Goal: Task Accomplishment & Management: Manage account settings

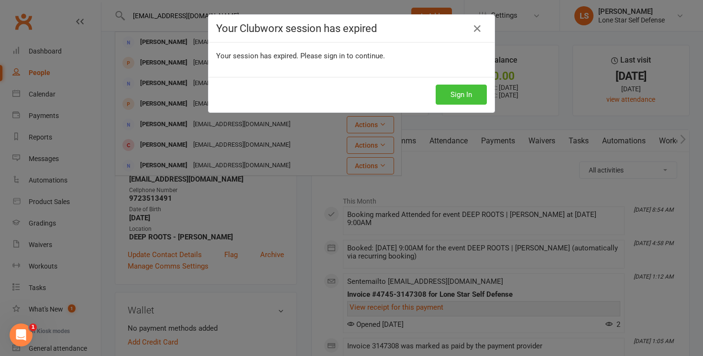
click at [464, 96] on button "Sign In" at bounding box center [460, 95] width 51 height 20
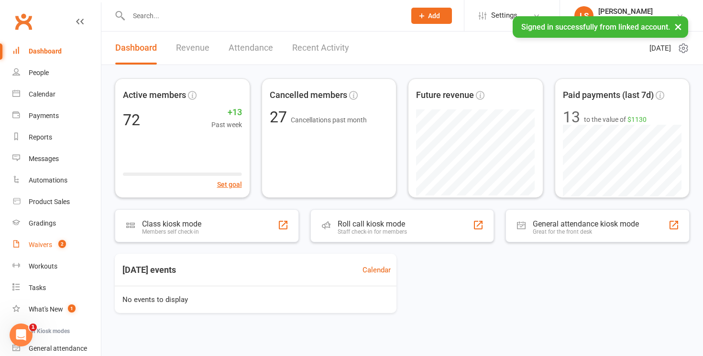
click at [47, 239] on link "Waivers 2" at bounding box center [56, 245] width 88 height 22
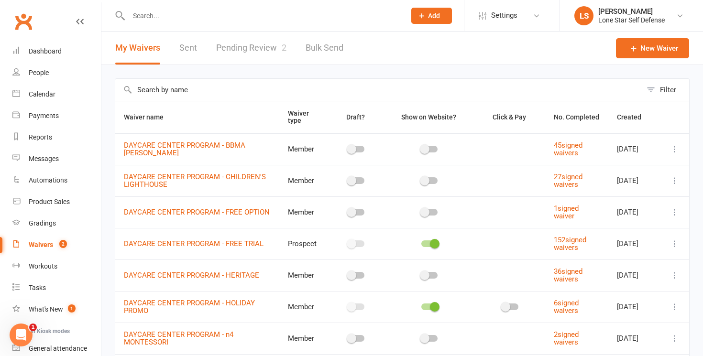
click at [259, 48] on link "Pending Review 2" at bounding box center [251, 48] width 70 height 33
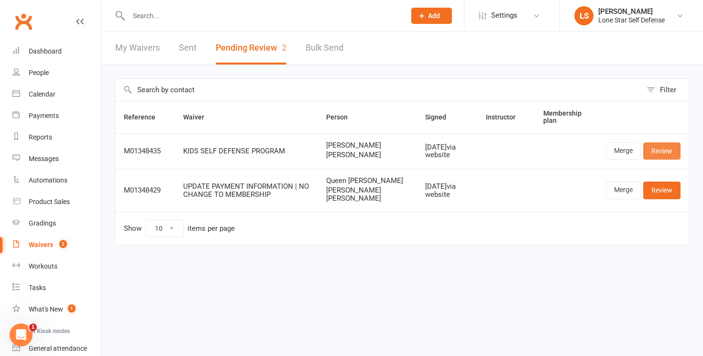
click at [657, 149] on link "Review" at bounding box center [661, 150] width 37 height 17
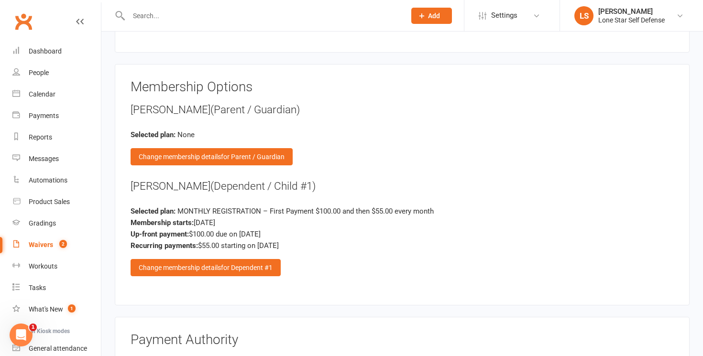
scroll to position [956, 0]
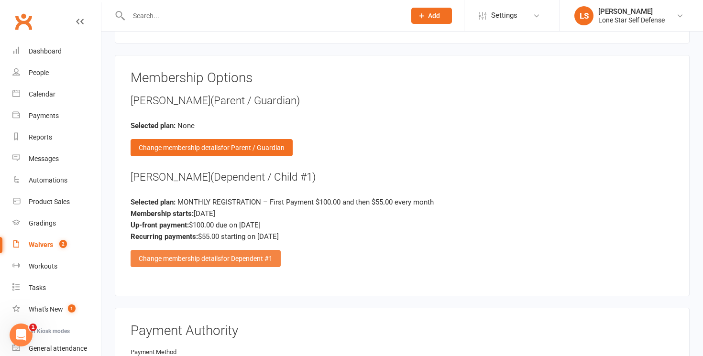
click at [272, 256] on span "for Dependent #1" at bounding box center [247, 259] width 52 height 8
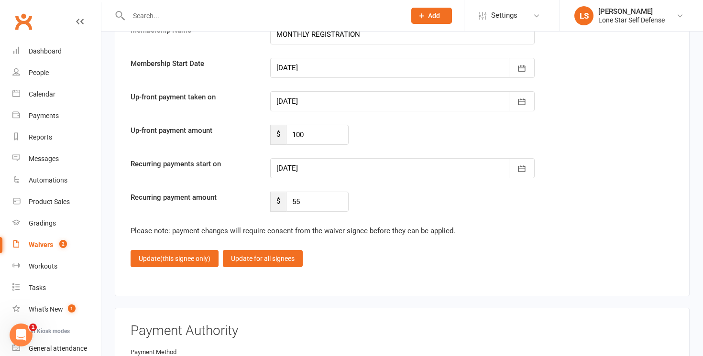
scroll to position [1457, 0]
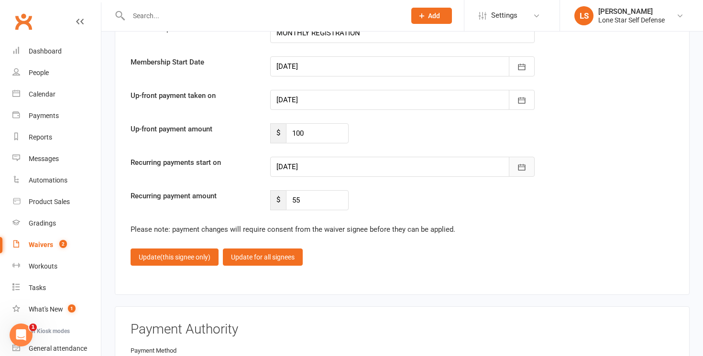
click at [518, 159] on button "button" at bounding box center [522, 167] width 26 height 20
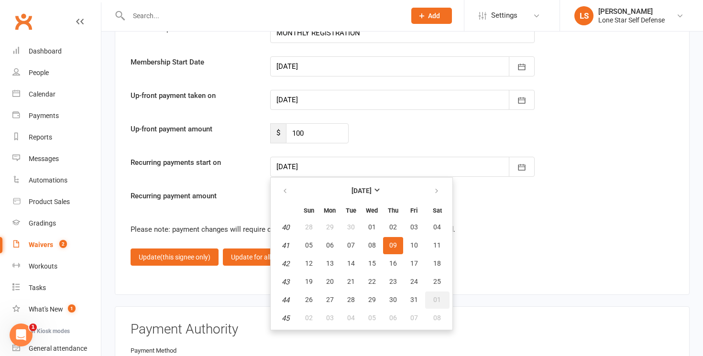
click at [435, 296] on span "01" at bounding box center [437, 300] width 8 height 8
type input "[DATE]"
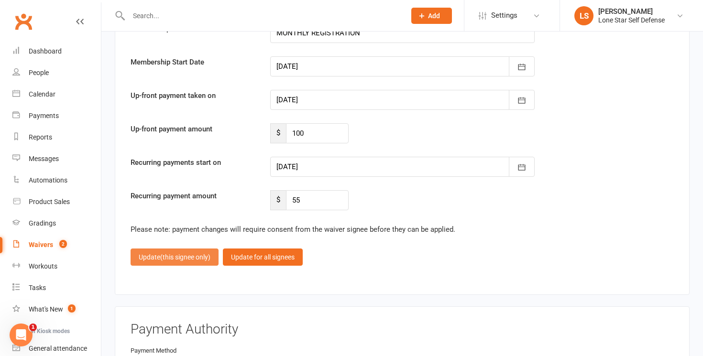
click at [181, 249] on button "Update (this signee only)" at bounding box center [175, 257] width 88 height 17
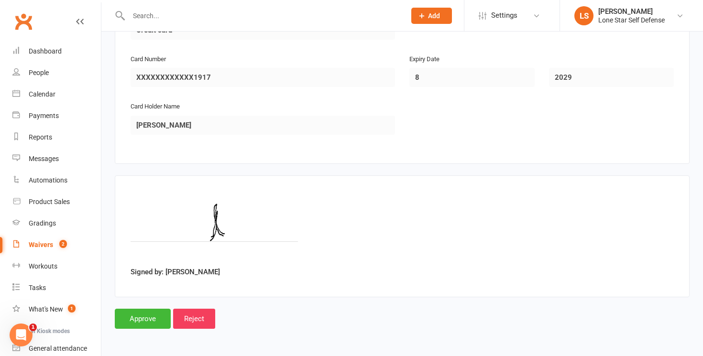
scroll to position [1293, 0]
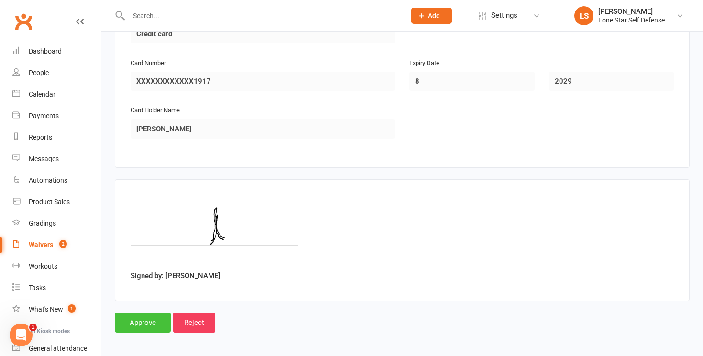
click at [133, 321] on input "Approve" at bounding box center [143, 323] width 56 height 20
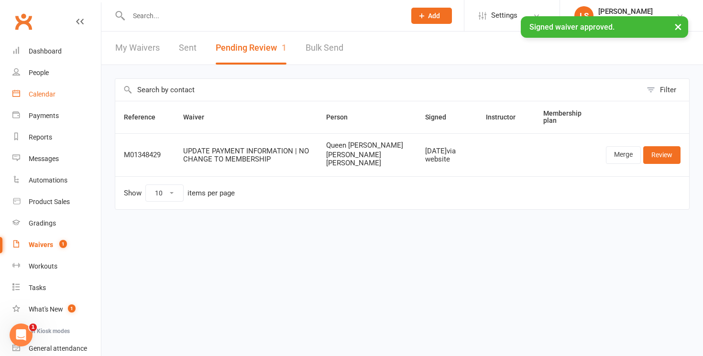
click at [51, 98] on div "Calendar" at bounding box center [42, 94] width 27 height 8
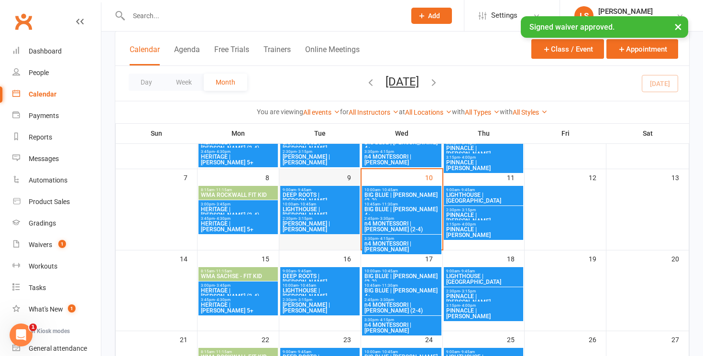
scroll to position [103, 0]
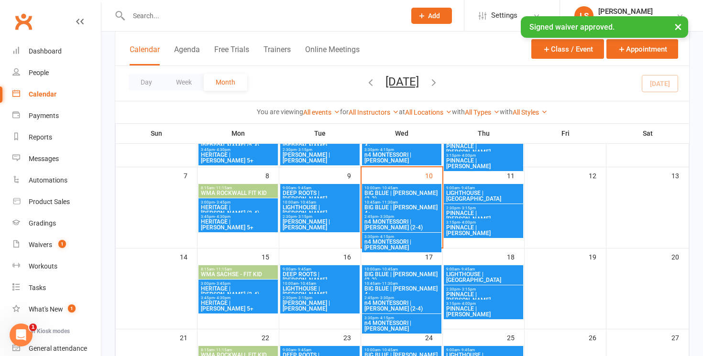
click at [322, 289] on span "LIGHTHOUSE | [PERSON_NAME]" at bounding box center [320, 291] width 76 height 11
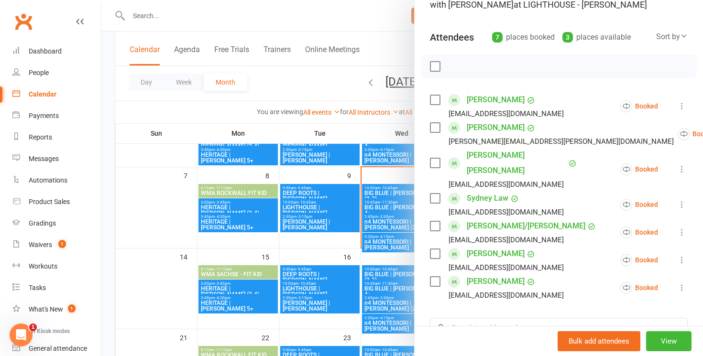
scroll to position [86, 0]
click at [462, 317] on input "search" at bounding box center [559, 327] width 258 height 20
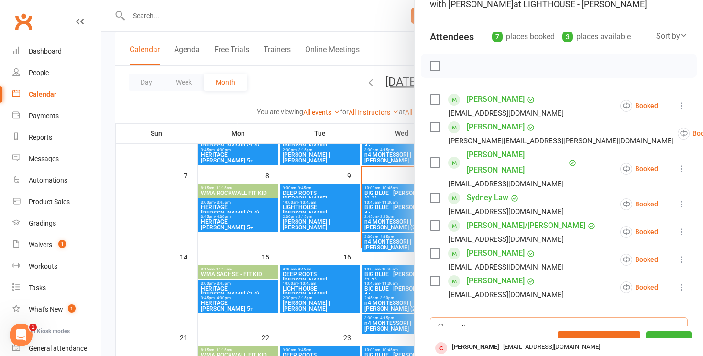
type input "matt"
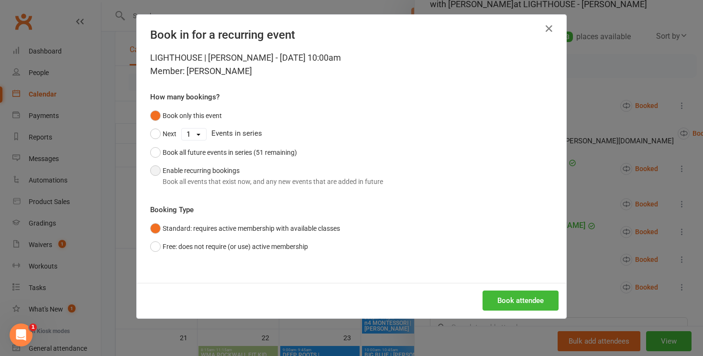
click at [289, 182] on div "Book all events that exist now, and any new events that are added in future" at bounding box center [273, 181] width 220 height 11
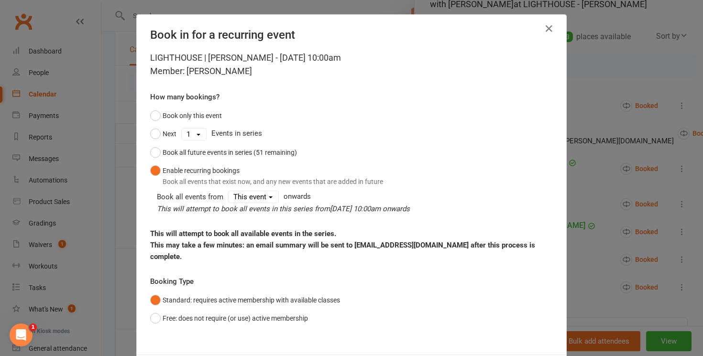
scroll to position [37, 0]
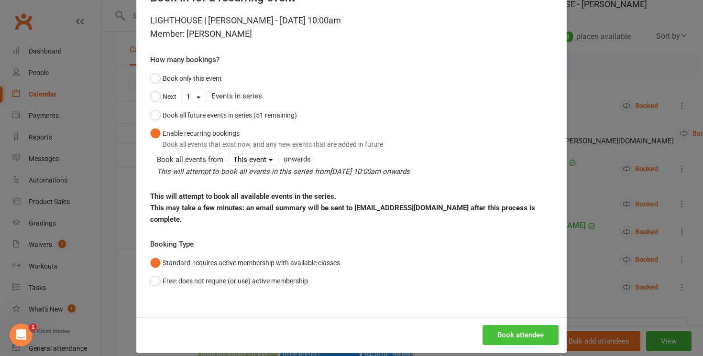
click at [518, 325] on button "Book attendee" at bounding box center [520, 335] width 76 height 20
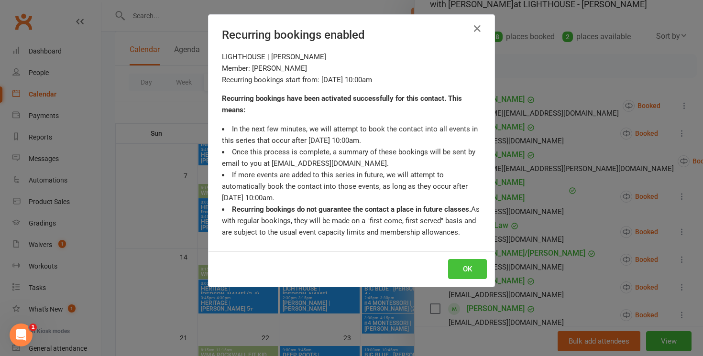
click at [481, 269] on button "OK" at bounding box center [467, 269] width 39 height 20
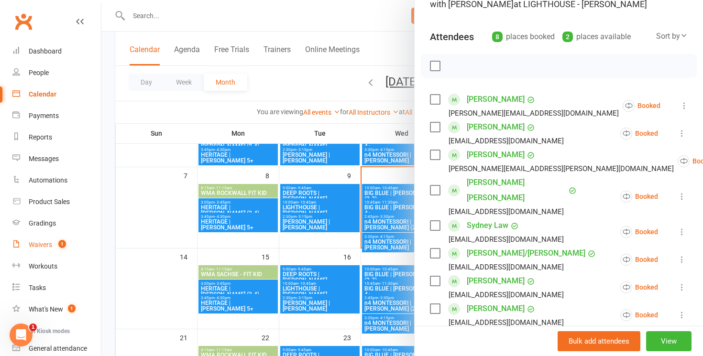
click at [37, 251] on link "Waivers 1" at bounding box center [56, 245] width 88 height 22
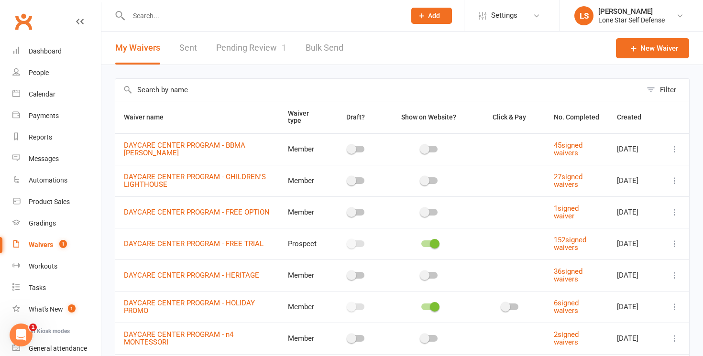
click at [255, 44] on link "Pending Review 1" at bounding box center [251, 48] width 70 height 33
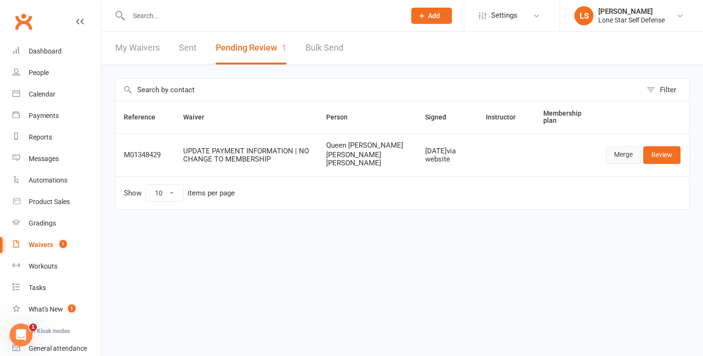
click at [627, 157] on link "Merge" at bounding box center [623, 154] width 35 height 17
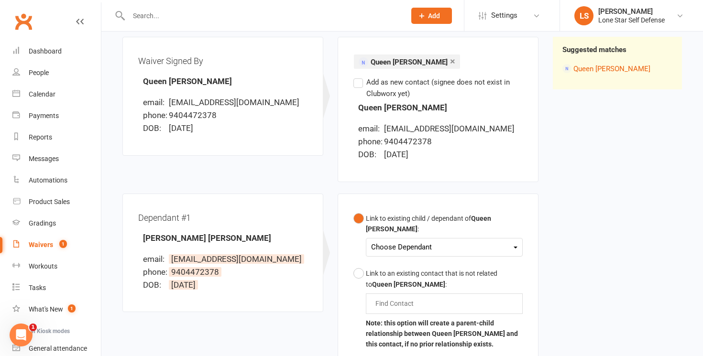
scroll to position [116, 0]
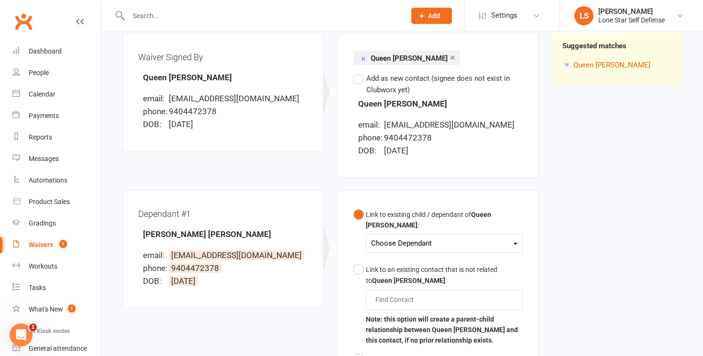
click at [453, 237] on div "Choose Dependant" at bounding box center [444, 243] width 146 height 13
click at [435, 256] on link "[PERSON_NAME] [PERSON_NAME]" at bounding box center [448, 266] width 154 height 21
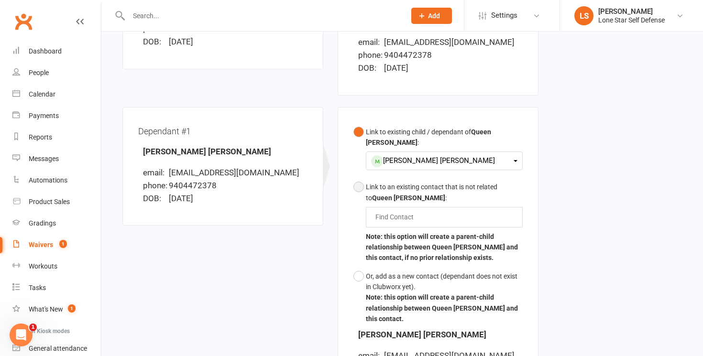
scroll to position [363, 0]
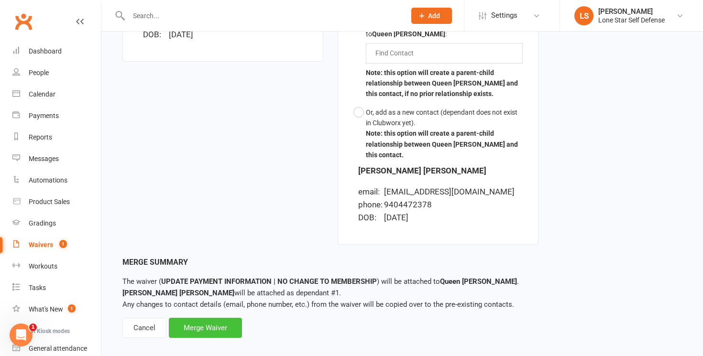
click at [225, 318] on div "Merge Waiver" at bounding box center [205, 328] width 73 height 20
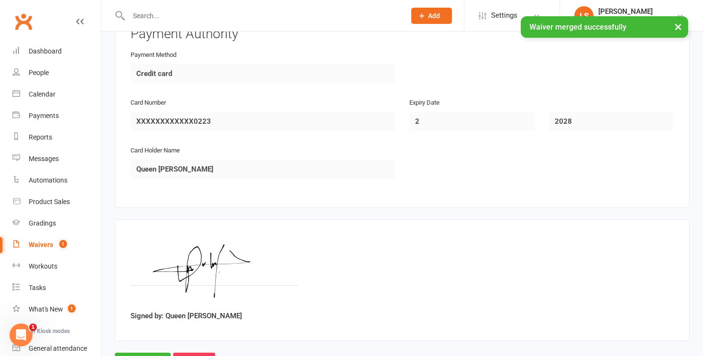
scroll to position [1116, 0]
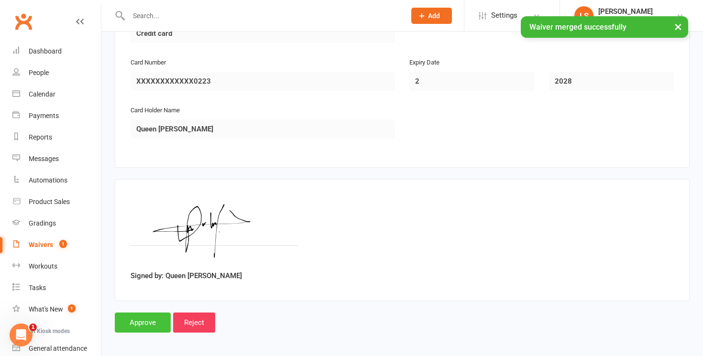
click at [150, 319] on input "Approve" at bounding box center [143, 323] width 56 height 20
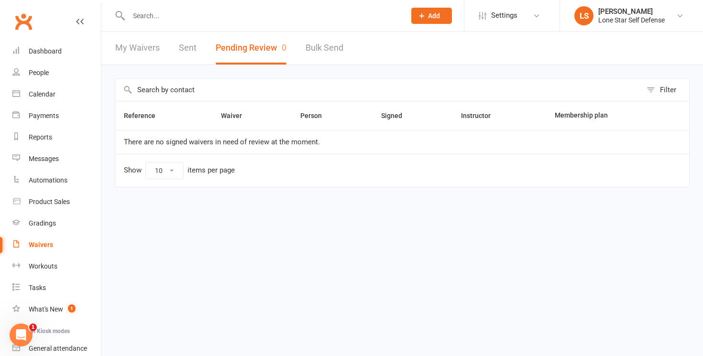
click at [274, 14] on input "text" at bounding box center [262, 15] width 273 height 13
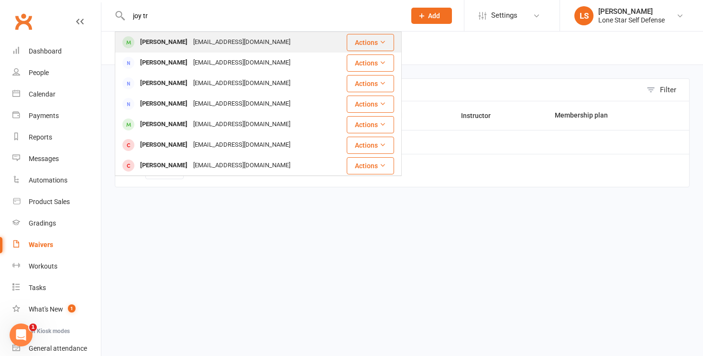
type input "joy tr"
click at [246, 40] on div "[PERSON_NAME] [EMAIL_ADDRESS][DOMAIN_NAME]" at bounding box center [225, 43] width 218 height 20
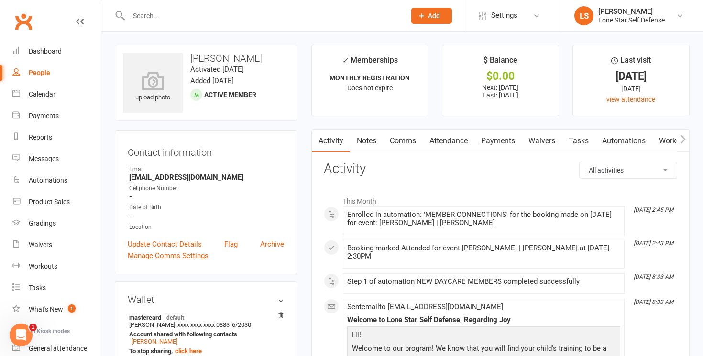
click at [493, 139] on link "Payments" at bounding box center [497, 141] width 47 height 22
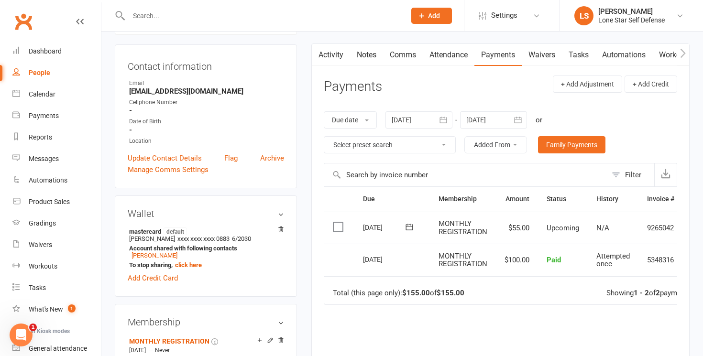
scroll to position [97, 0]
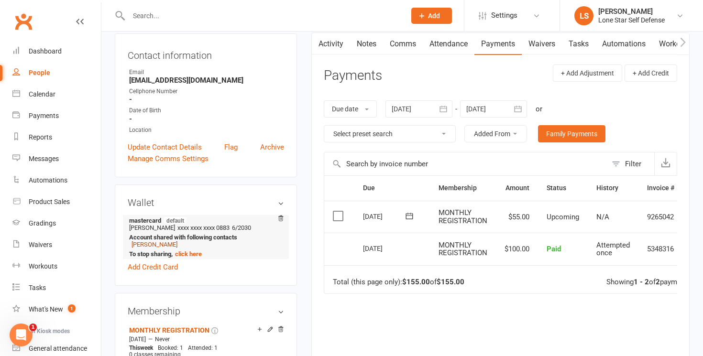
click at [155, 244] on link "[PERSON_NAME]" at bounding box center [154, 244] width 46 height 7
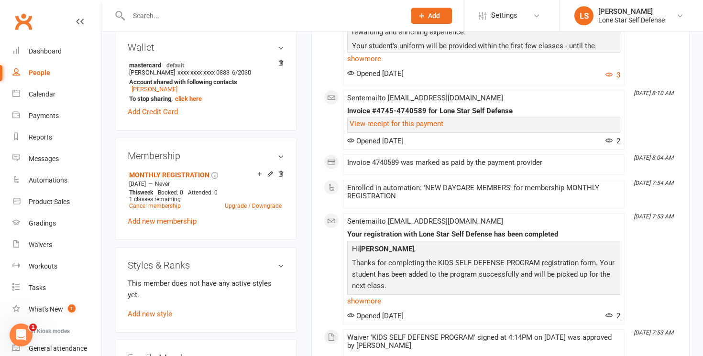
scroll to position [253, 0]
click at [166, 204] on link "Cancel membership" at bounding box center [155, 205] width 52 height 7
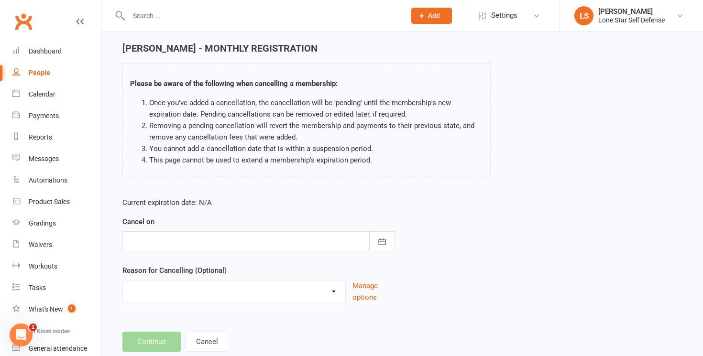
scroll to position [41, 0]
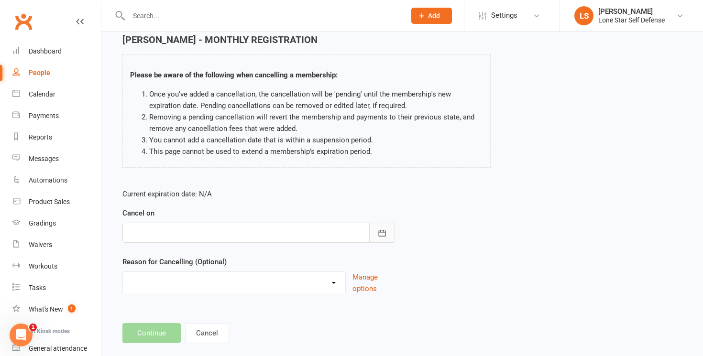
click at [384, 236] on icon "button" at bounding box center [382, 233] width 7 height 6
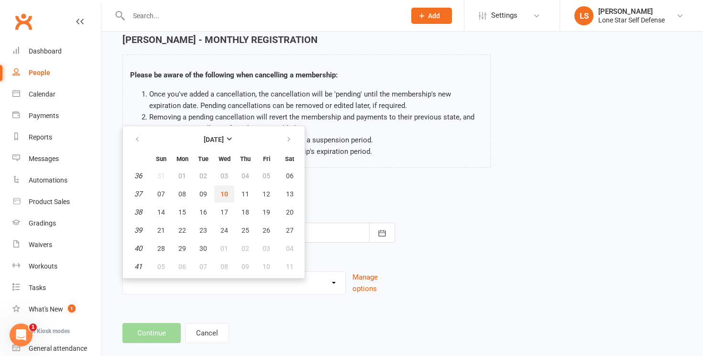
click at [229, 193] on button "10" at bounding box center [224, 193] width 20 height 17
type input "[DATE]"
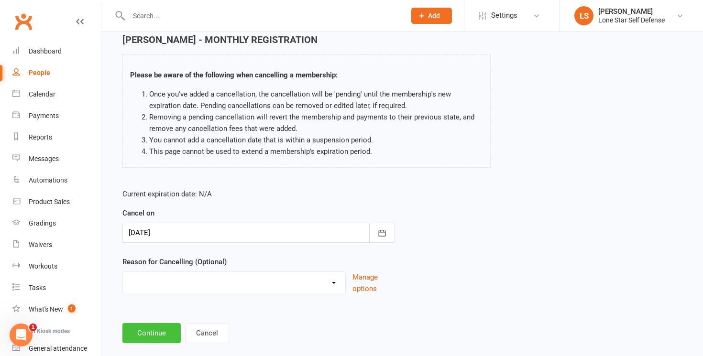
click at [151, 337] on button "Continue" at bounding box center [151, 333] width 58 height 20
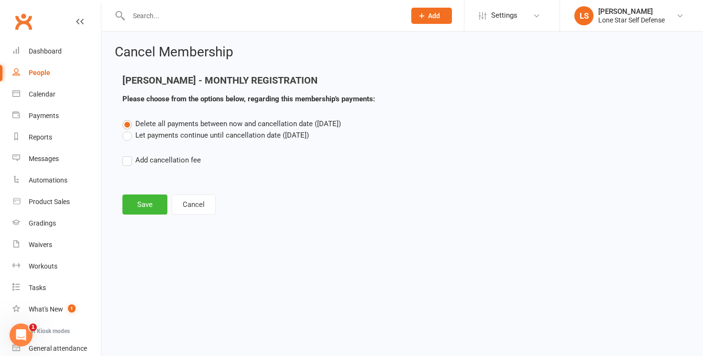
scroll to position [0, 0]
click at [144, 205] on button "Save" at bounding box center [144, 205] width 45 height 20
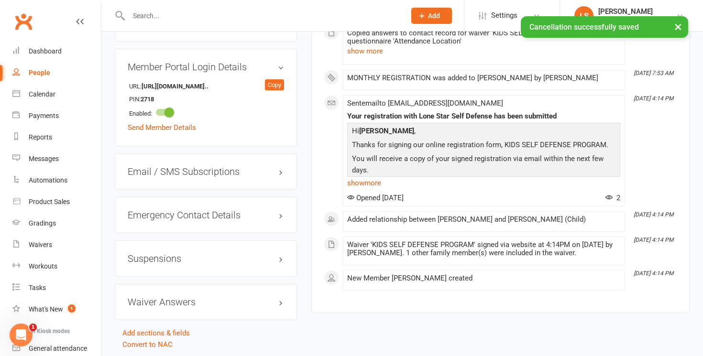
scroll to position [644, 0]
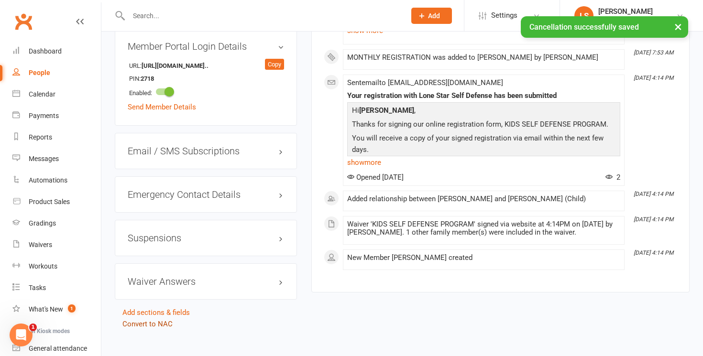
click at [154, 320] on link "Convert to NAC" at bounding box center [147, 324] width 50 height 9
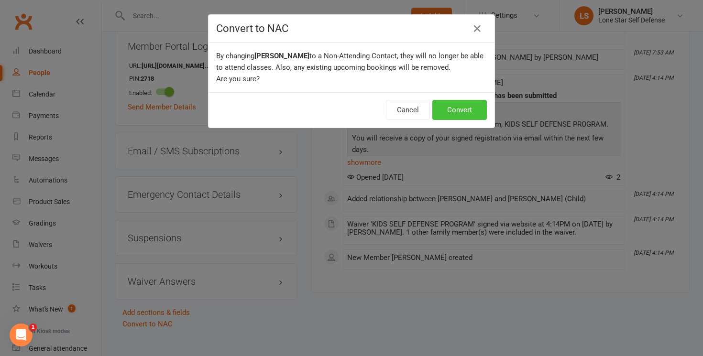
click at [472, 108] on button "Convert" at bounding box center [459, 110] width 54 height 20
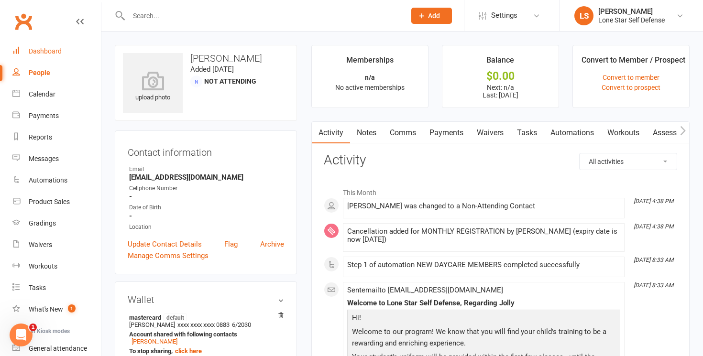
click at [56, 52] on div "Dashboard" at bounding box center [45, 51] width 33 height 8
